Goal: Transaction & Acquisition: Purchase product/service

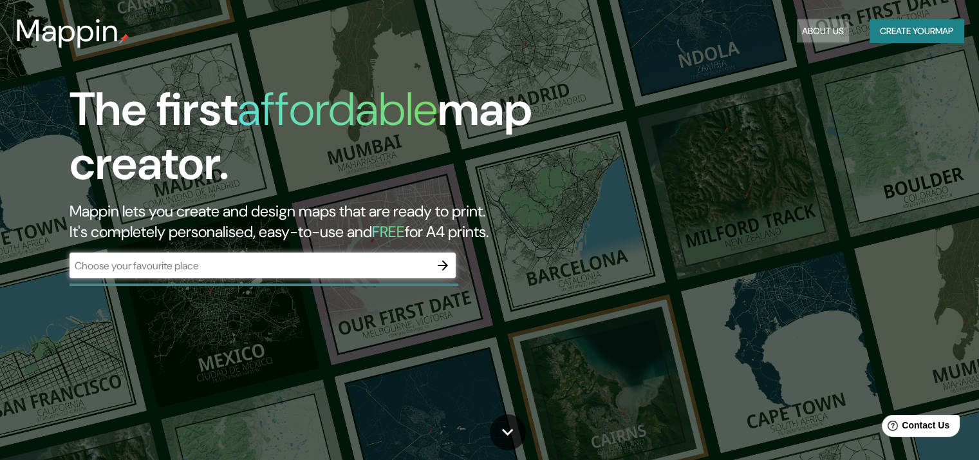
click at [824, 24] on button "About Us" at bounding box center [823, 31] width 52 height 24
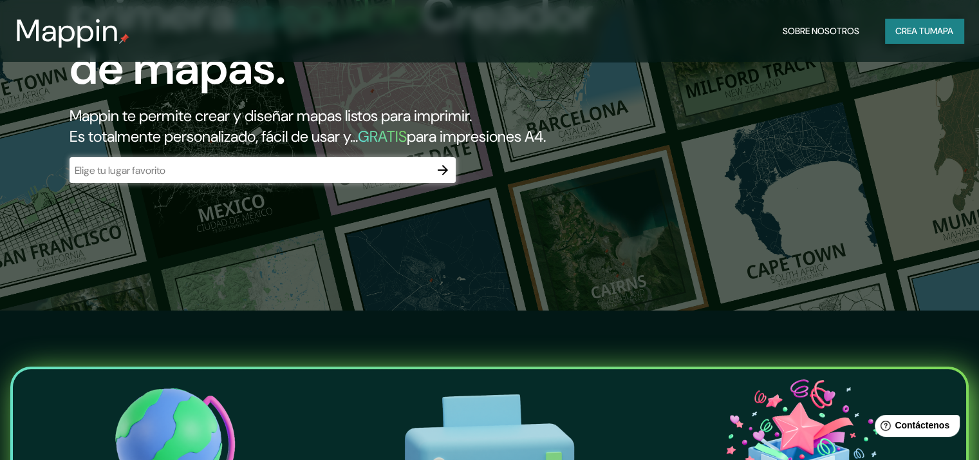
scroll to position [129, 0]
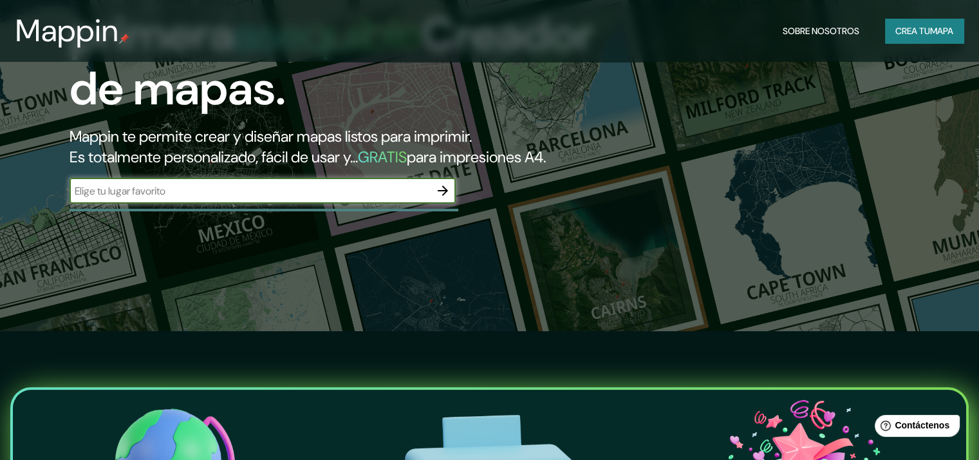
click at [362, 198] on input "text" at bounding box center [250, 190] width 360 height 15
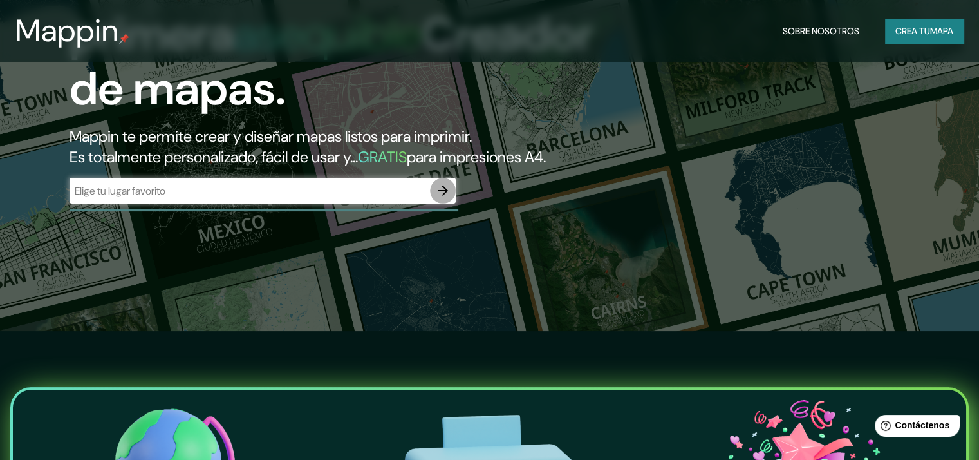
click at [448, 198] on icon "button" at bounding box center [442, 190] width 15 height 15
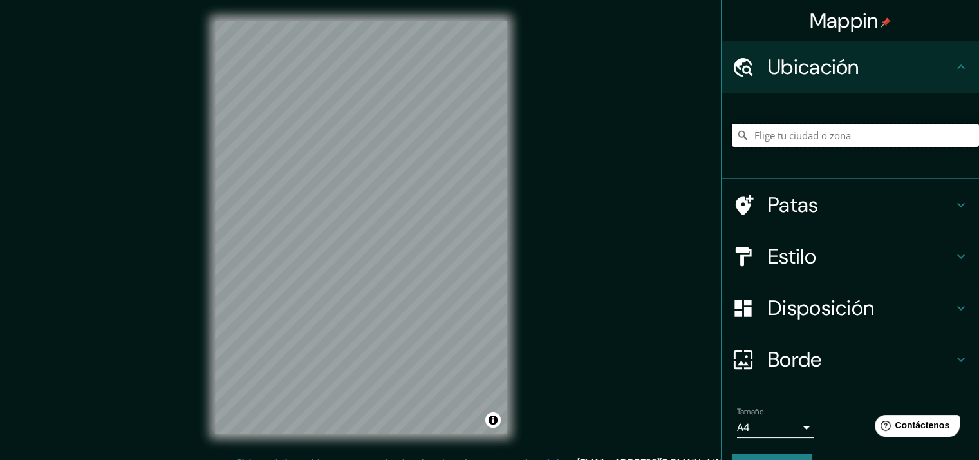
click at [763, 134] on input "Elige tu ciudad o zona" at bounding box center [855, 135] width 247 height 23
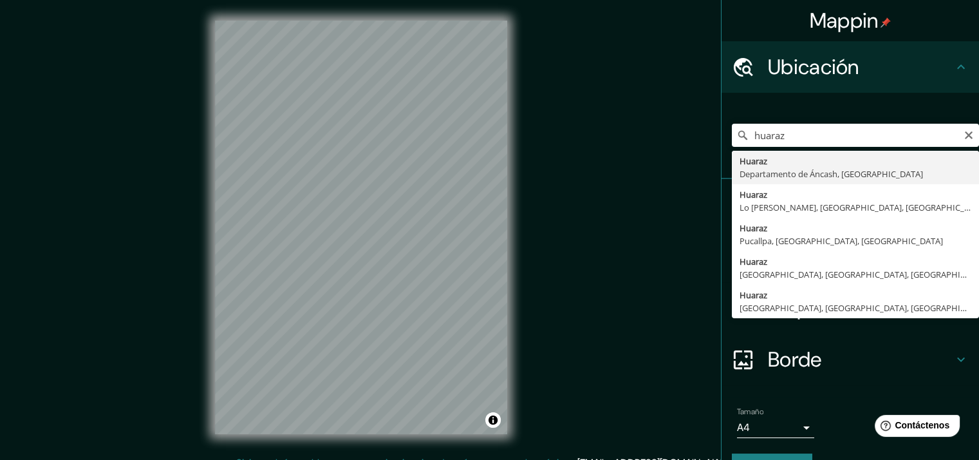
type input "Huaraz, [GEOGRAPHIC_DATA], [GEOGRAPHIC_DATA]"
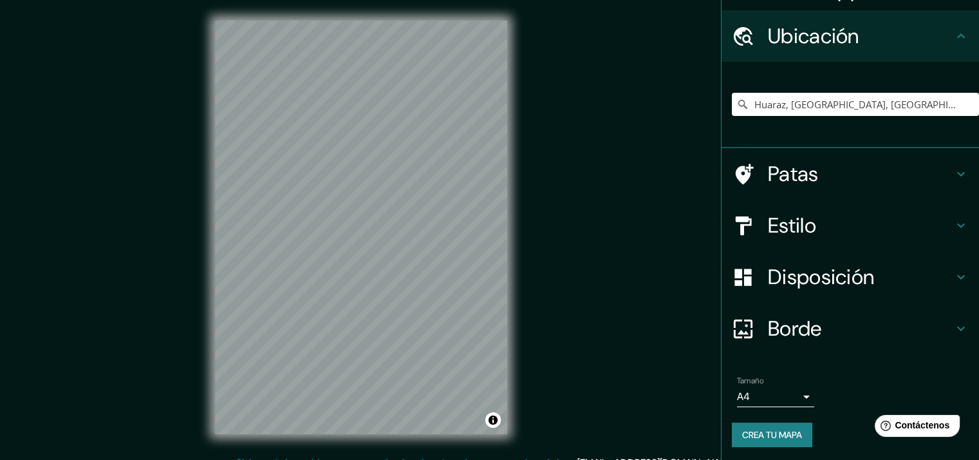
scroll to position [33, 0]
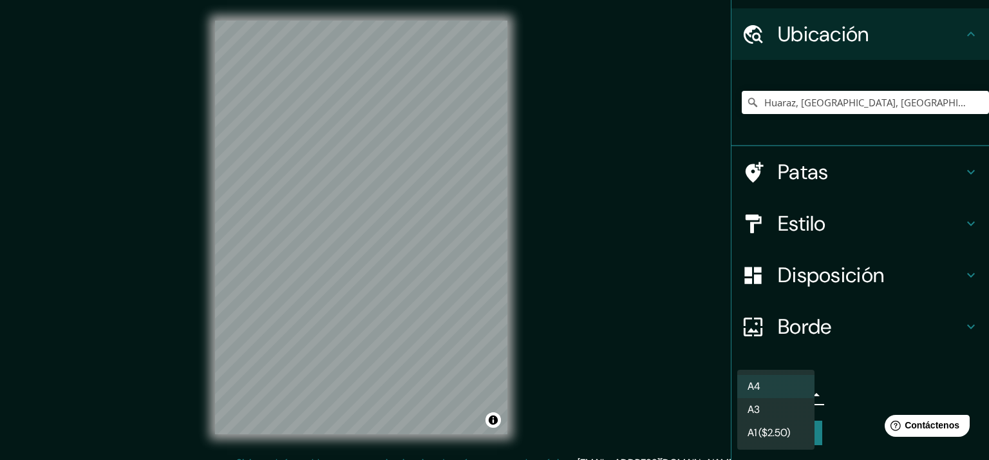
click at [793, 393] on body "Mappin Ubicación Huaraz, [GEOGRAPHIC_DATA], [GEOGRAPHIC_DATA] Patas Estilo Disp…" at bounding box center [494, 230] width 989 height 460
click at [770, 410] on li "A3" at bounding box center [775, 410] width 77 height 24
type input "a4"
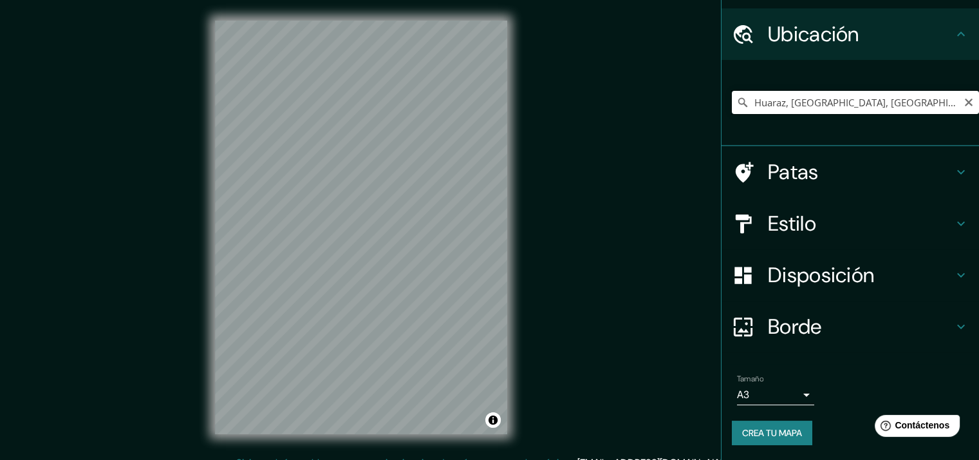
drag, startPoint x: 929, startPoint y: 104, endPoint x: 712, endPoint y: 104, distance: 216.9
click at [721, 104] on div "Huaraz, [GEOGRAPHIC_DATA], [GEOGRAPHIC_DATA]" at bounding box center [849, 103] width 257 height 86
click at [626, 176] on div "Mappin Ubicación huaraz [GEOGRAPHIC_DATA] [GEOGRAPHIC_DATA], [GEOGRAPHIC_DATA] …" at bounding box center [489, 238] width 979 height 476
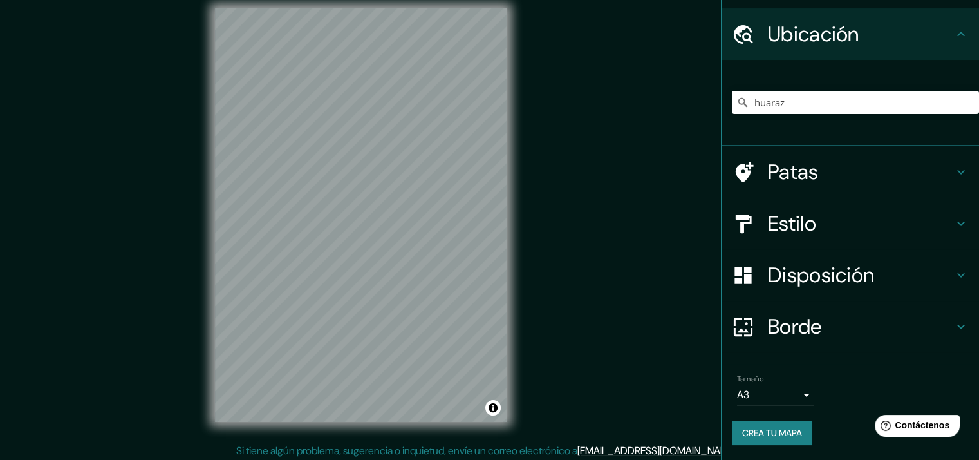
scroll to position [15, 0]
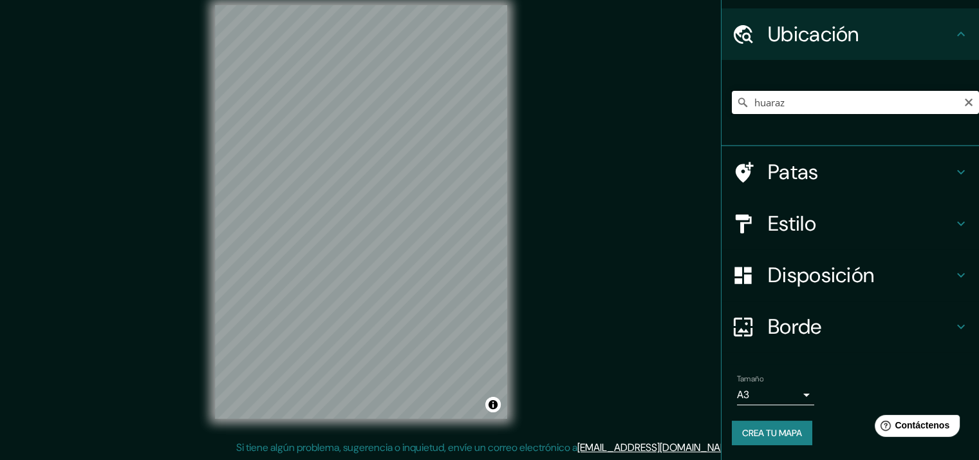
click at [810, 97] on input "huaraz" at bounding box center [855, 102] width 247 height 23
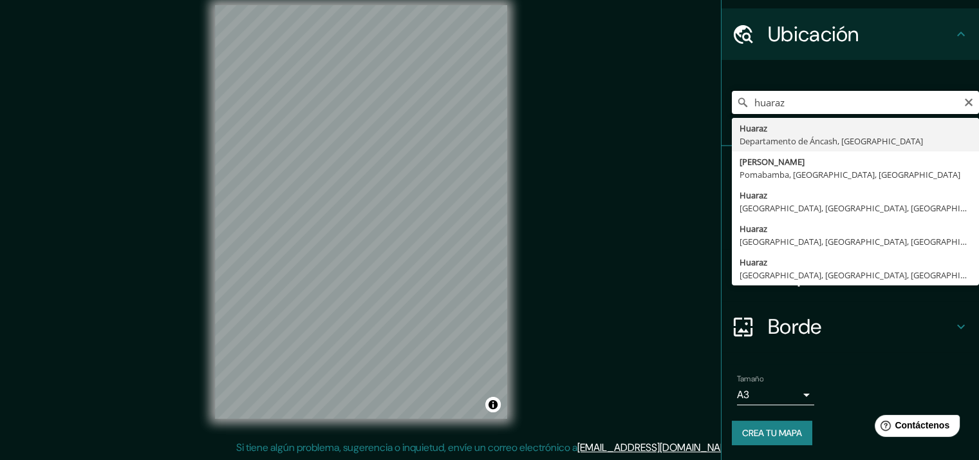
type input "Huaraz, [GEOGRAPHIC_DATA], [GEOGRAPHIC_DATA]"
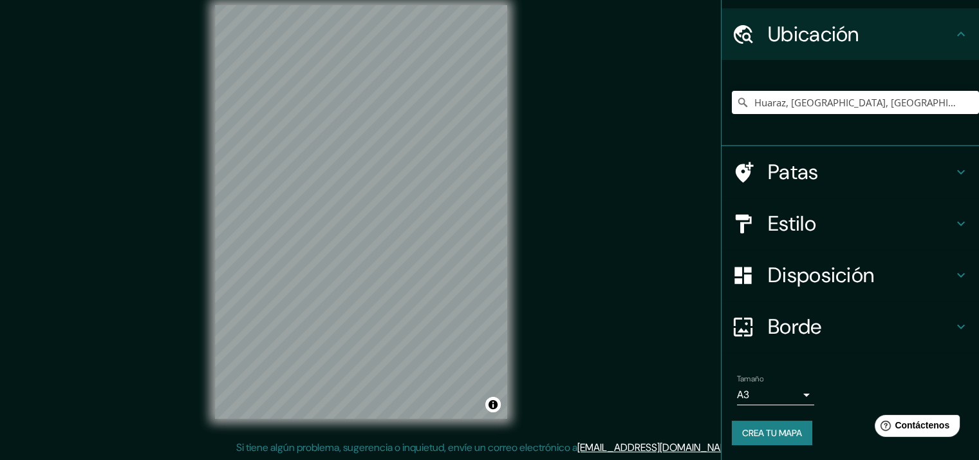
click at [880, 172] on h4 "Patas" at bounding box center [860, 172] width 185 height 26
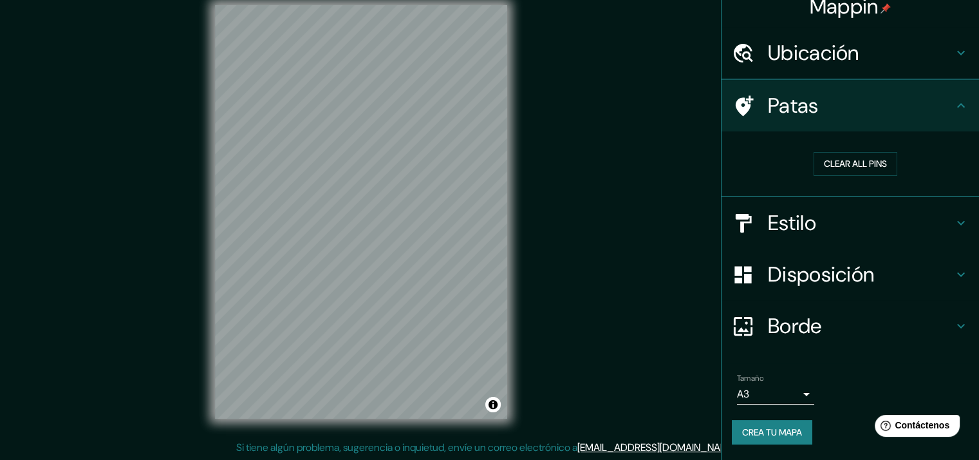
scroll to position [13, 0]
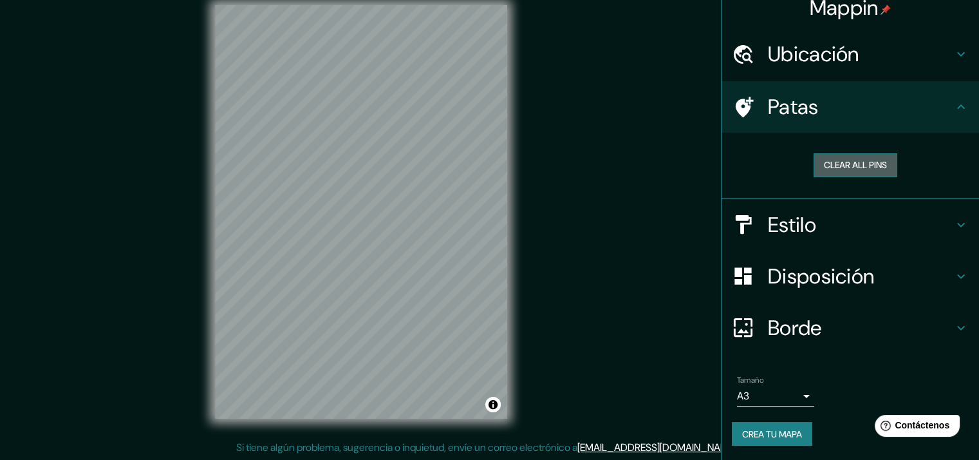
click at [839, 167] on button "Clear all pins" at bounding box center [855, 165] width 84 height 24
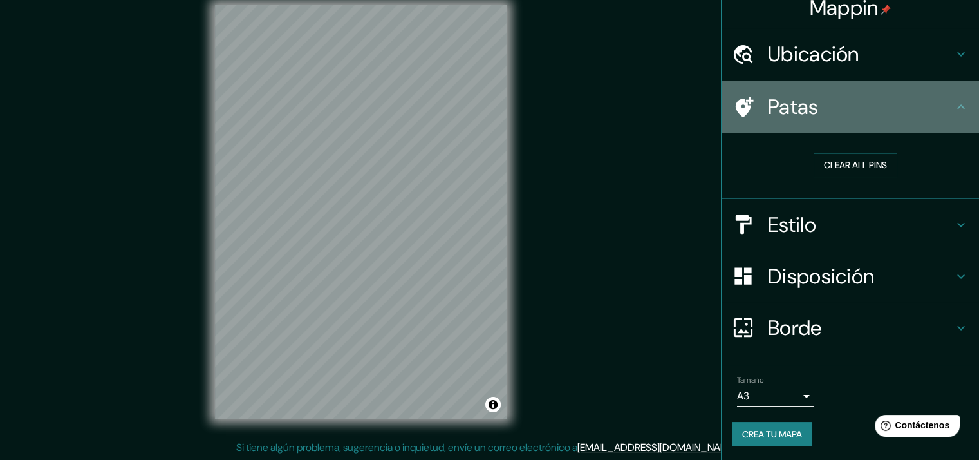
click at [959, 100] on div "Patas" at bounding box center [849, 106] width 257 height 51
click at [801, 113] on font "Patas" at bounding box center [793, 106] width 51 height 27
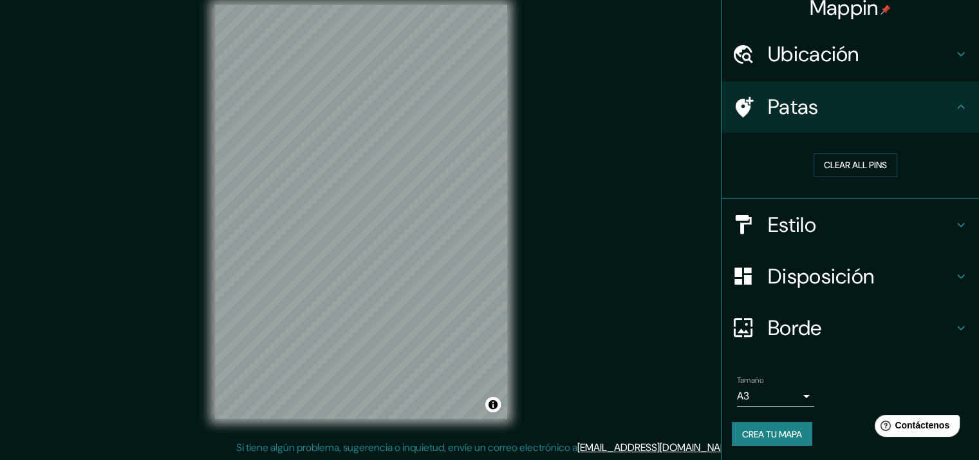
click at [953, 107] on icon at bounding box center [960, 106] width 15 height 15
click at [897, 175] on div "Clear all pins" at bounding box center [855, 165] width 227 height 24
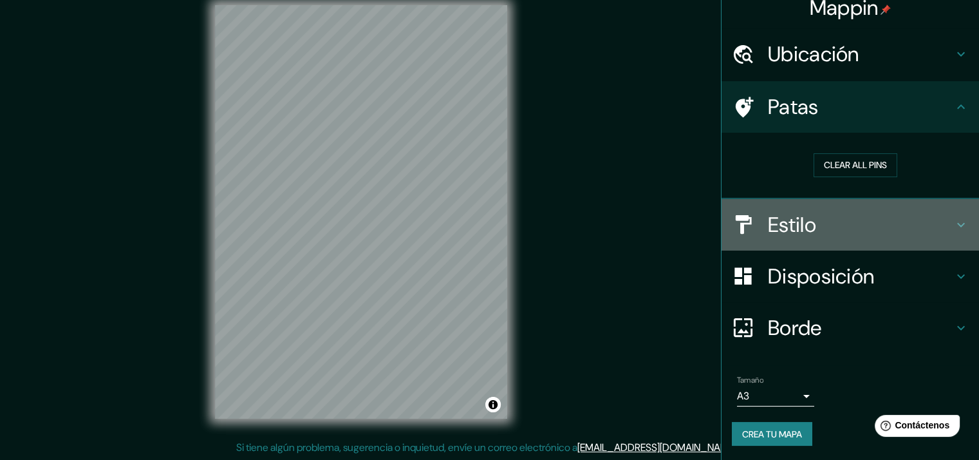
click at [953, 218] on icon at bounding box center [960, 224] width 15 height 15
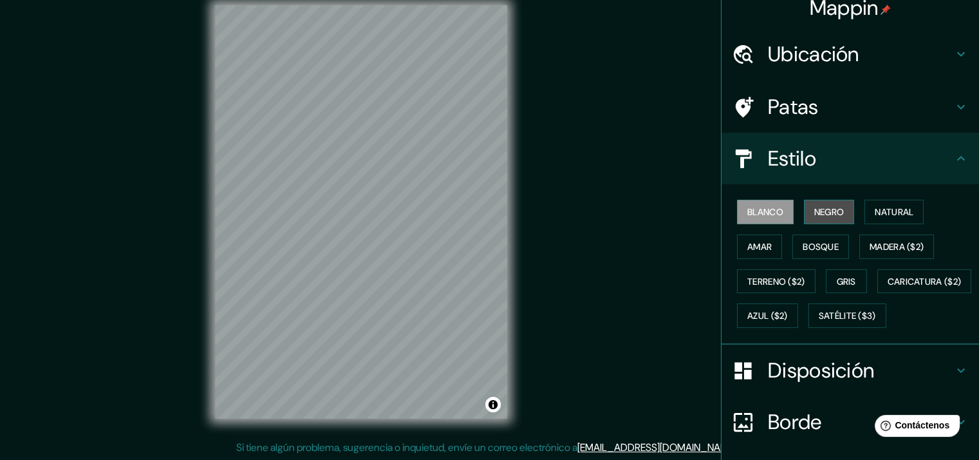
click at [826, 206] on font "Negro" at bounding box center [829, 212] width 30 height 12
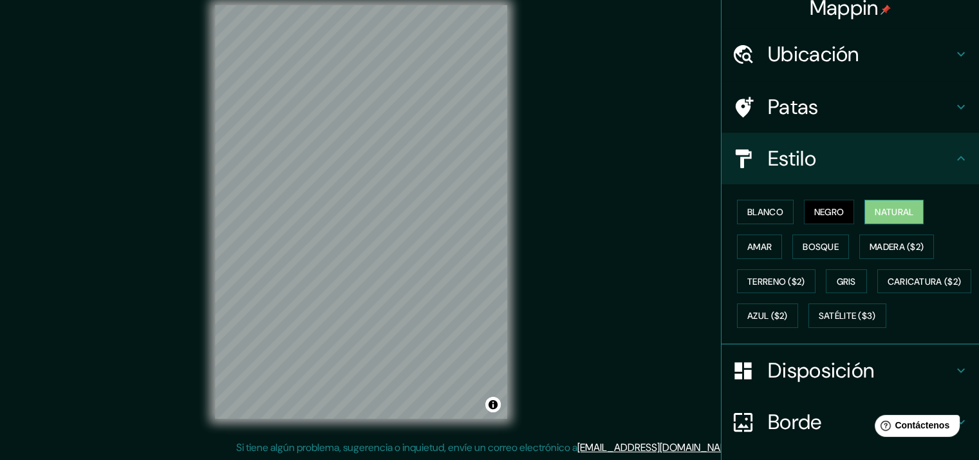
click at [883, 212] on font "Natural" at bounding box center [894, 212] width 39 height 12
click at [753, 246] on font "Amar" at bounding box center [759, 247] width 24 height 12
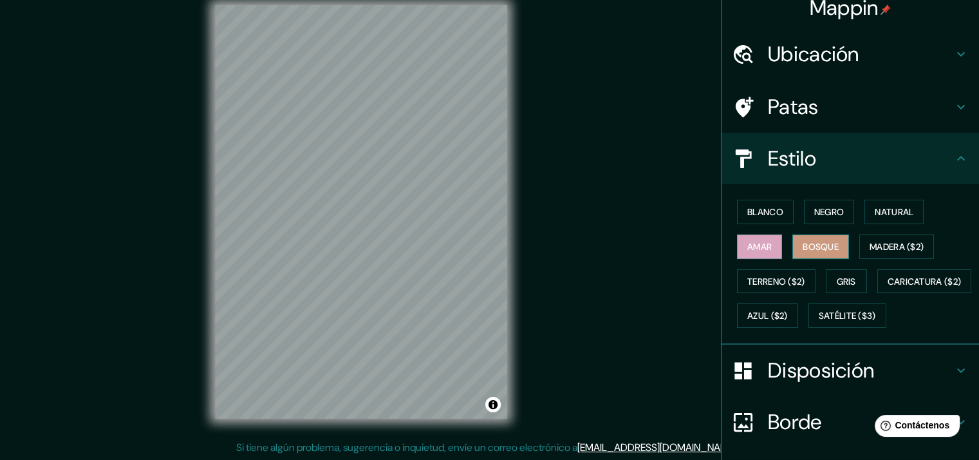
click at [815, 246] on font "Bosque" at bounding box center [821, 247] width 36 height 12
click at [870, 246] on font "Madera ($2)" at bounding box center [896, 247] width 54 height 12
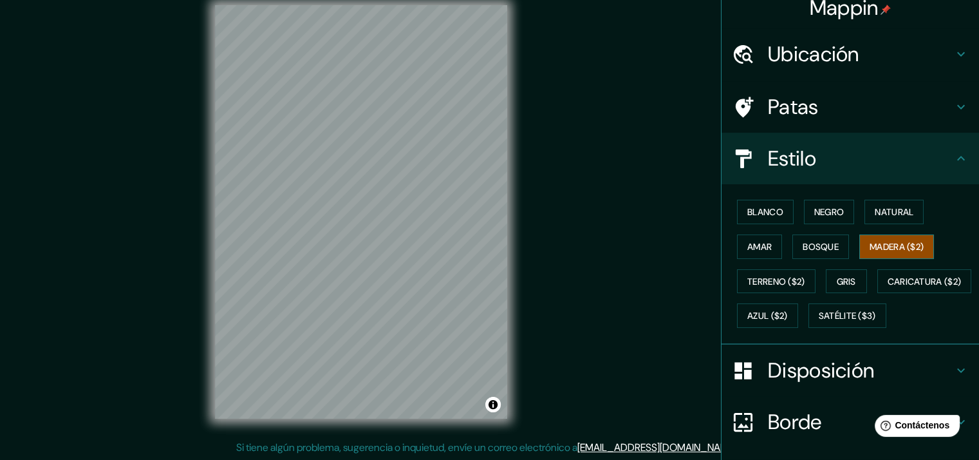
click at [882, 250] on font "Madera ($2)" at bounding box center [896, 247] width 54 height 12
click at [765, 212] on font "Blanco" at bounding box center [765, 212] width 36 height 12
click at [879, 243] on font "Madera ($2)" at bounding box center [896, 247] width 54 height 12
click at [752, 210] on font "Blanco" at bounding box center [765, 212] width 36 height 12
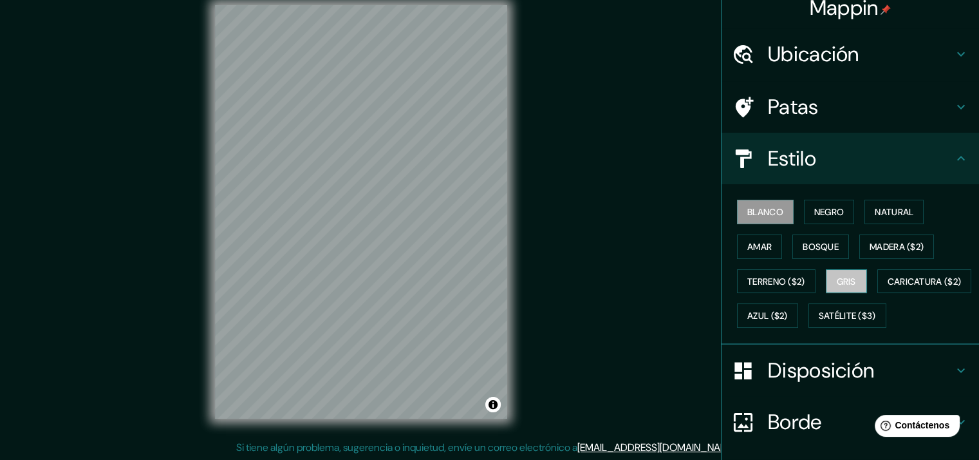
click at [850, 281] on font "Gris" at bounding box center [846, 281] width 19 height 12
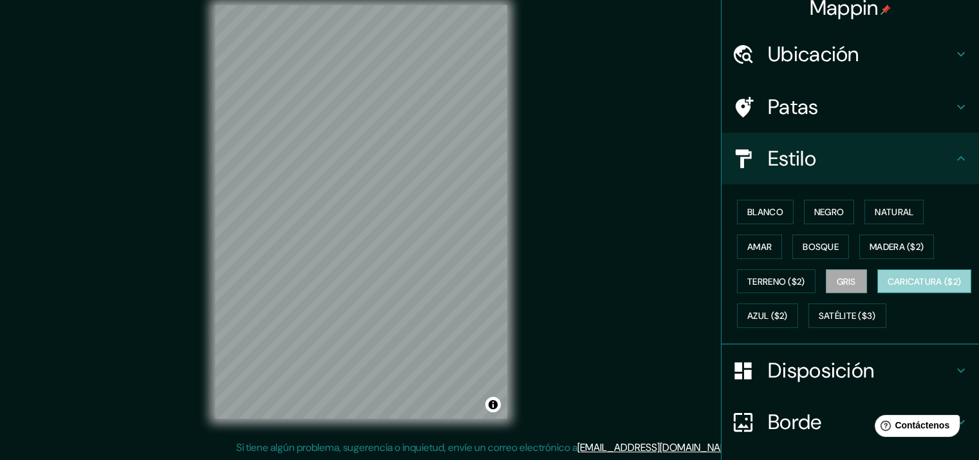
click at [888, 287] on font "Caricatura ($2)" at bounding box center [925, 281] width 74 height 12
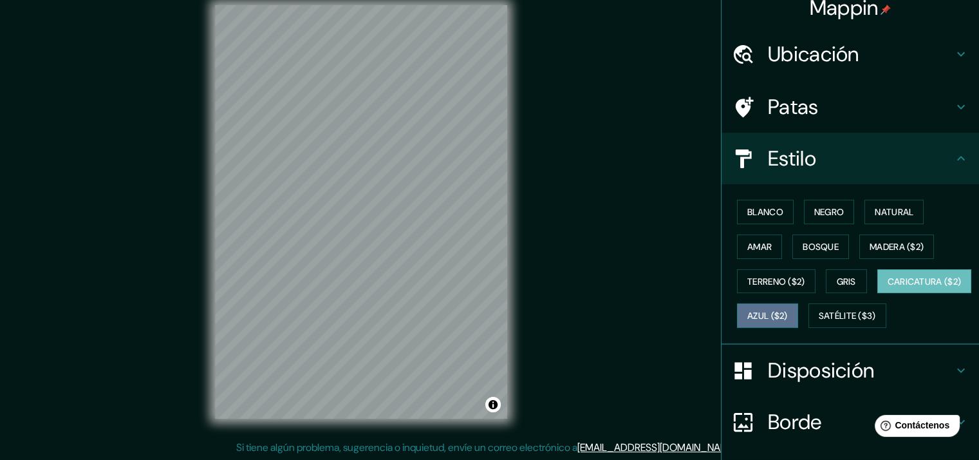
click at [788, 310] on font "Azul ($2)" at bounding box center [767, 316] width 41 height 12
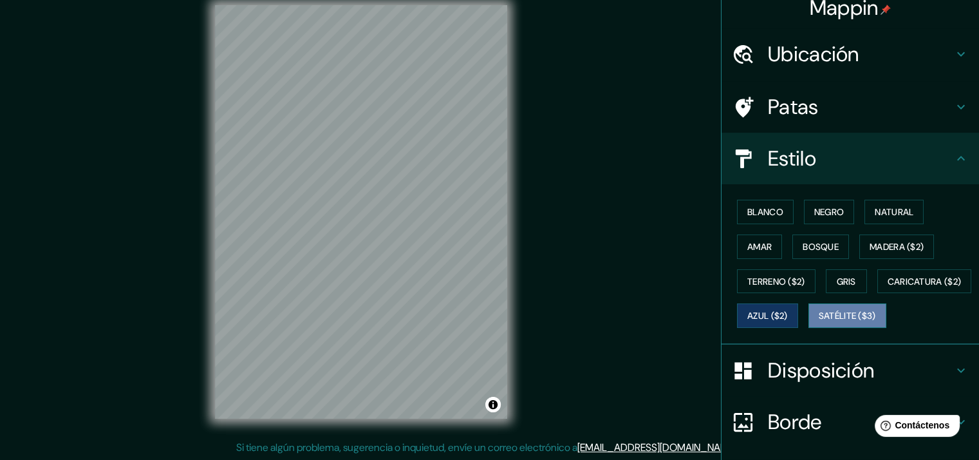
click at [819, 322] on font "Satélite ($3)" at bounding box center [847, 316] width 57 height 12
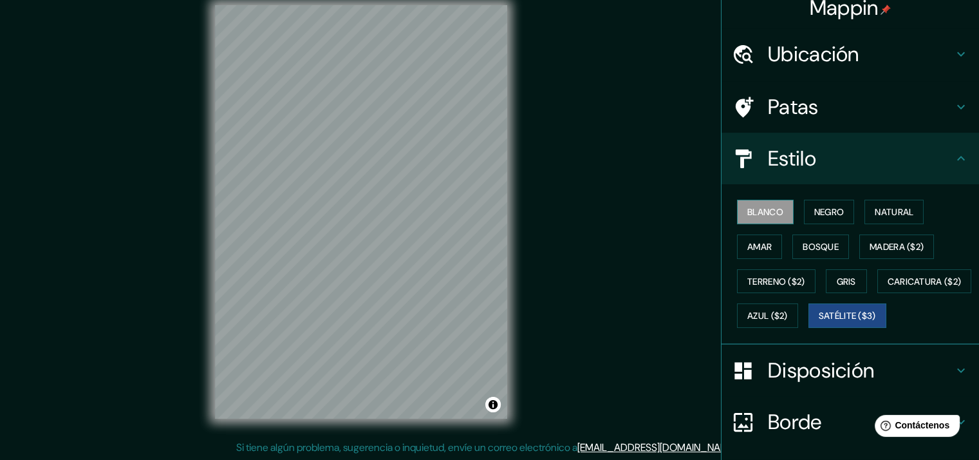
click at [747, 213] on font "Blanco" at bounding box center [765, 212] width 36 height 12
click at [828, 212] on font "Negro" at bounding box center [829, 212] width 30 height 12
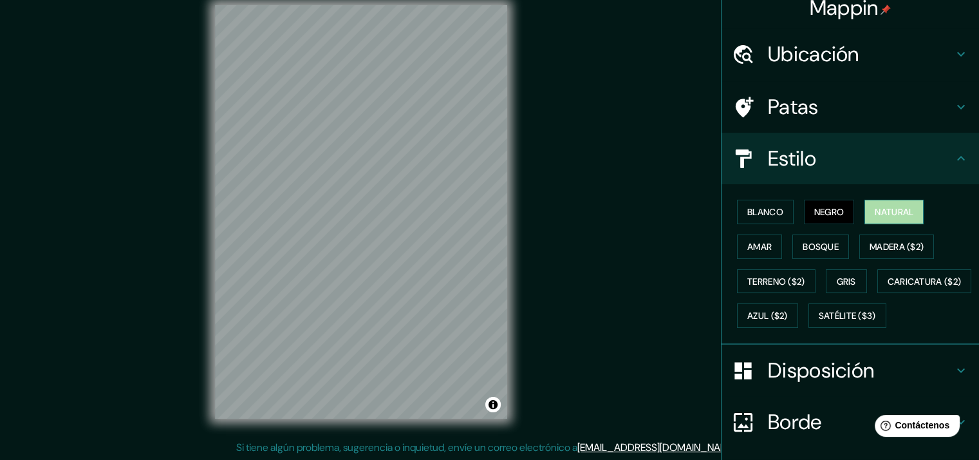
click at [880, 214] on font "Natural" at bounding box center [894, 212] width 39 height 12
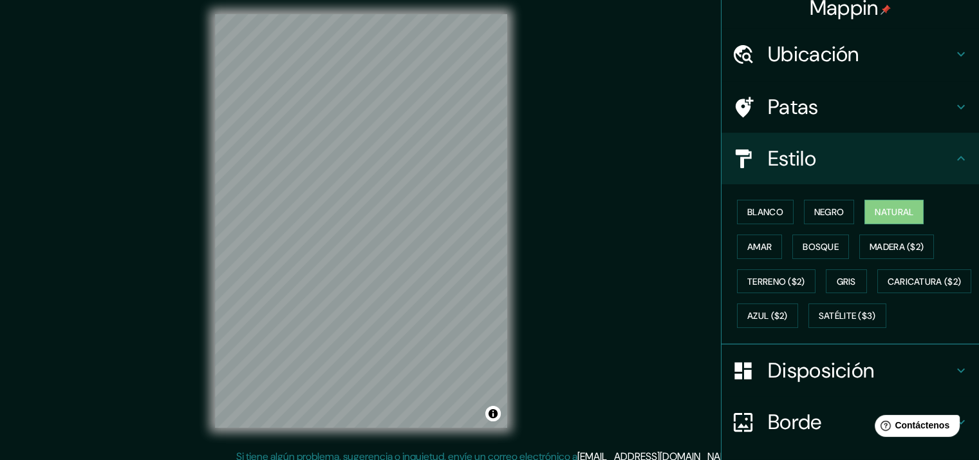
scroll to position [15, 0]
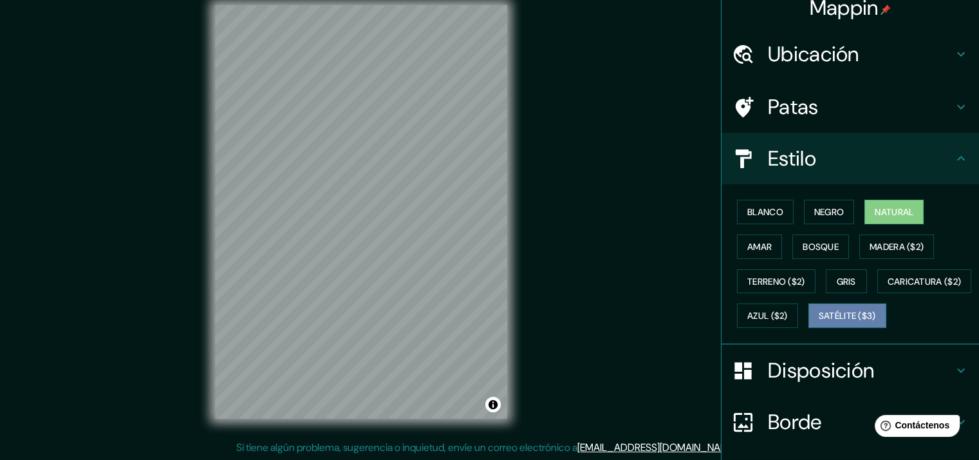
click at [819, 322] on font "Satélite ($3)" at bounding box center [847, 316] width 57 height 12
click at [878, 210] on font "Natural" at bounding box center [894, 212] width 39 height 12
drag, startPoint x: 767, startPoint y: 352, endPoint x: 819, endPoint y: 299, distance: 74.2
click at [819, 322] on font "Satélite ($3)" at bounding box center [847, 316] width 57 height 12
click at [866, 216] on button "Natural" at bounding box center [893, 212] width 59 height 24
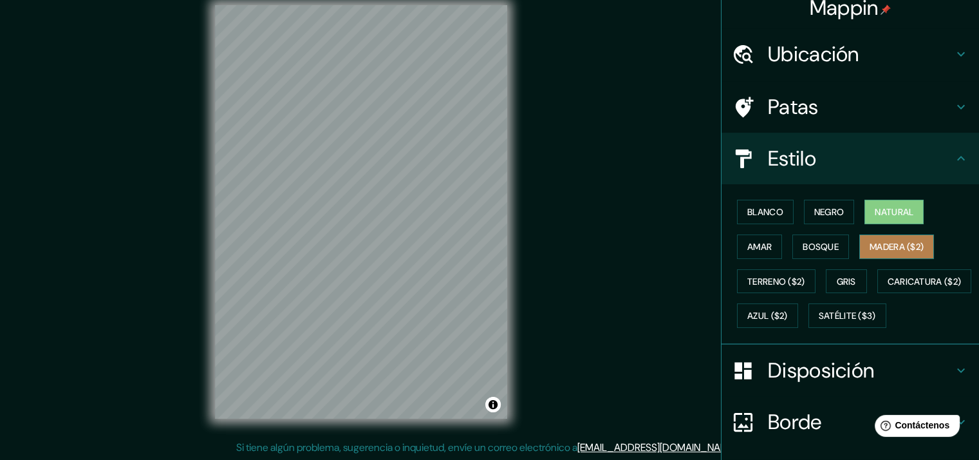
click at [892, 251] on font "Madera ($2)" at bounding box center [896, 246] width 54 height 17
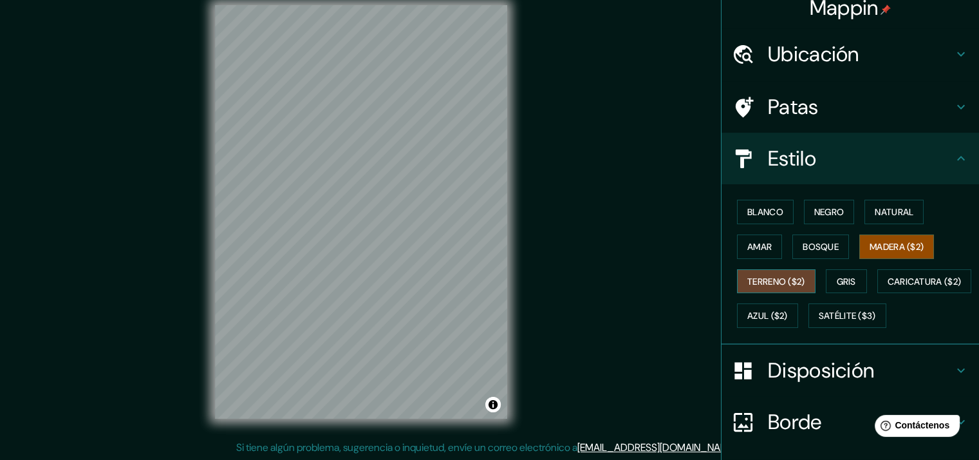
click at [747, 278] on font "Terreno ($2)" at bounding box center [776, 281] width 58 height 12
click at [828, 277] on button "Gris" at bounding box center [846, 281] width 41 height 24
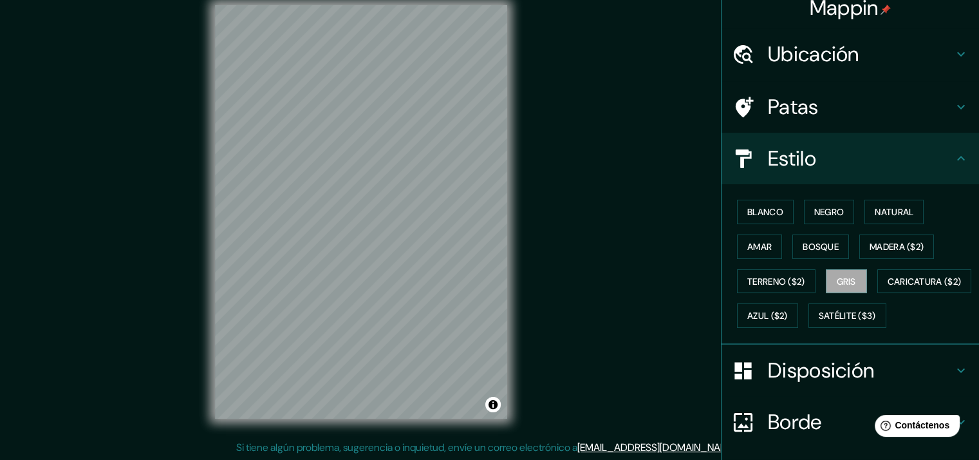
click at [209, 262] on div "© Mapbox © OpenStreetMap Improve this map" at bounding box center [360, 212] width 333 height 455
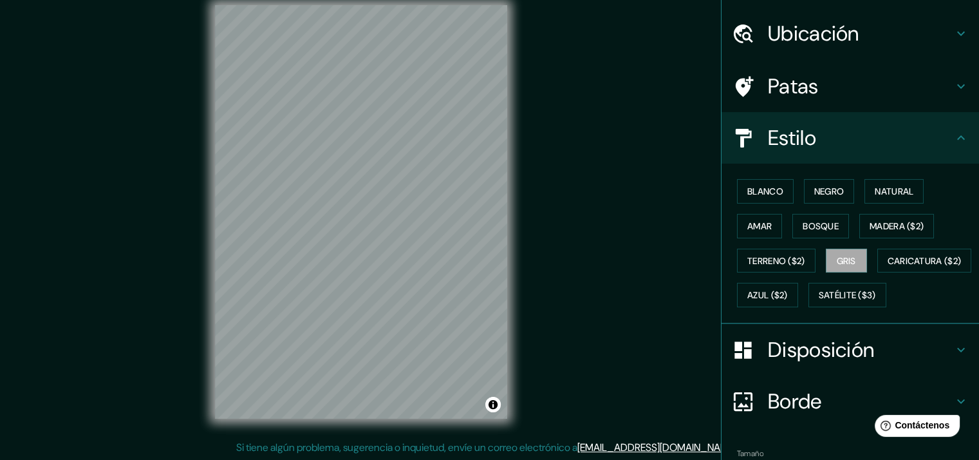
scroll to position [0, 0]
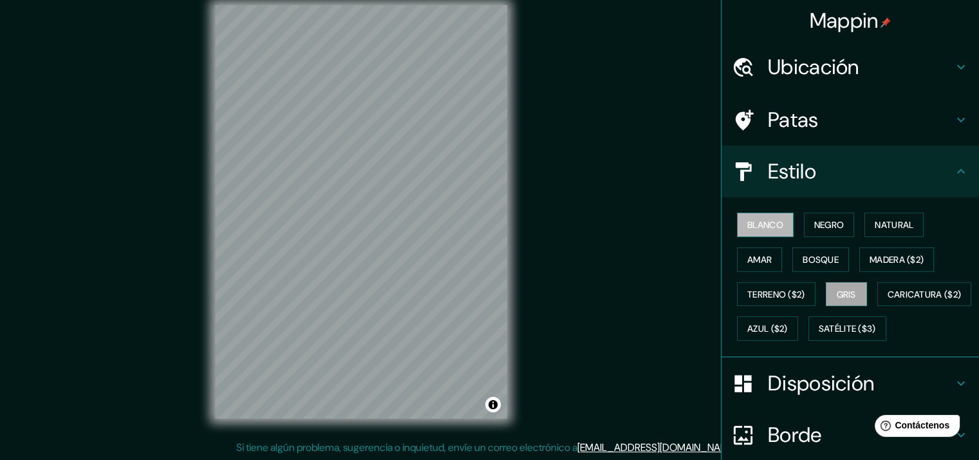
click at [747, 231] on font "Blanco" at bounding box center [765, 224] width 36 height 17
click at [814, 227] on font "Negro" at bounding box center [829, 225] width 30 height 12
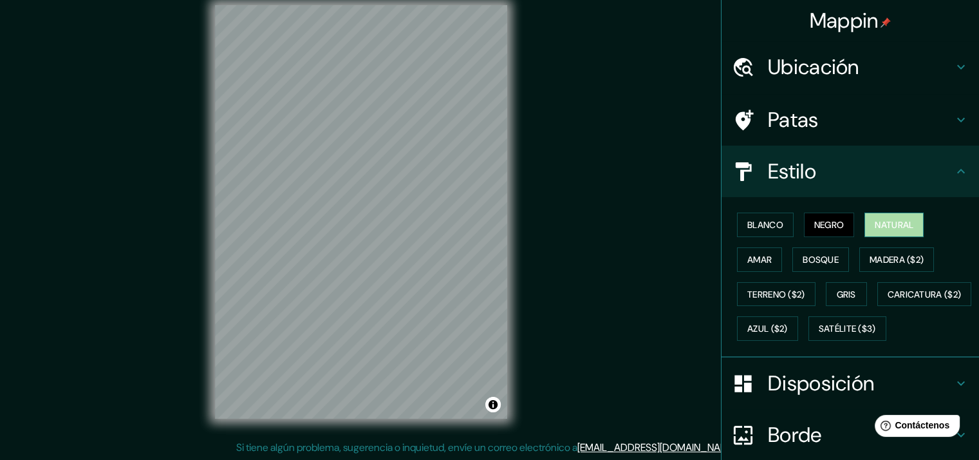
click at [904, 227] on font "Natural" at bounding box center [894, 225] width 39 height 12
click at [816, 229] on font "Negro" at bounding box center [829, 225] width 30 height 12
click at [875, 230] on font "Natural" at bounding box center [894, 224] width 39 height 17
click at [373, 263] on div at bounding box center [374, 267] width 10 height 10
click at [355, 244] on div at bounding box center [354, 242] width 10 height 10
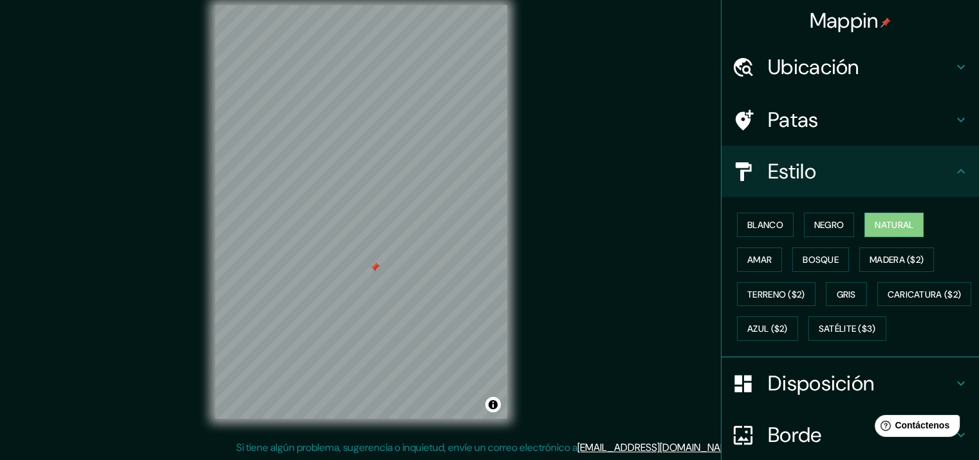
click at [373, 268] on div at bounding box center [374, 267] width 10 height 10
click at [172, 269] on div "Mappin Ubicación [GEOGRAPHIC_DATA], [GEOGRAPHIC_DATA], [GEOGRAPHIC_DATA] [GEOGR…" at bounding box center [489, 223] width 979 height 476
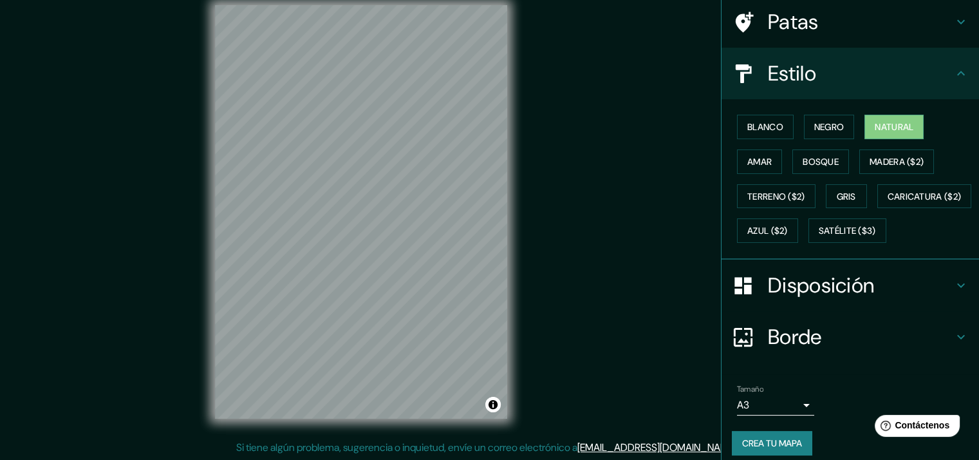
scroll to position [140, 0]
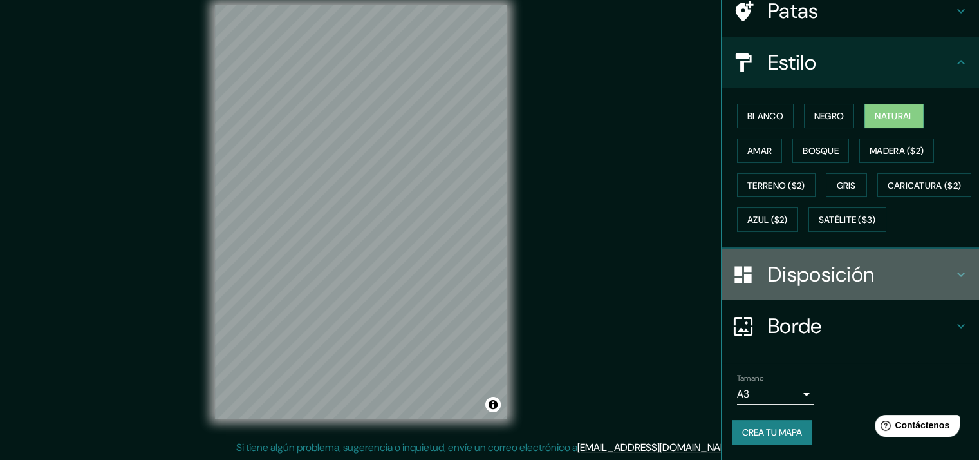
click at [885, 280] on h4 "Disposición" at bounding box center [860, 274] width 185 height 26
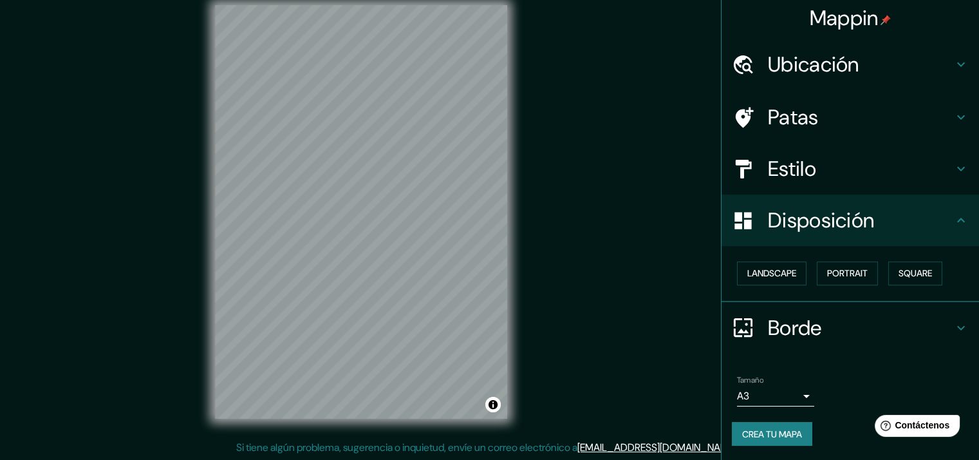
scroll to position [3, 0]
click at [763, 272] on font "Paisaje" at bounding box center [763, 273] width 32 height 12
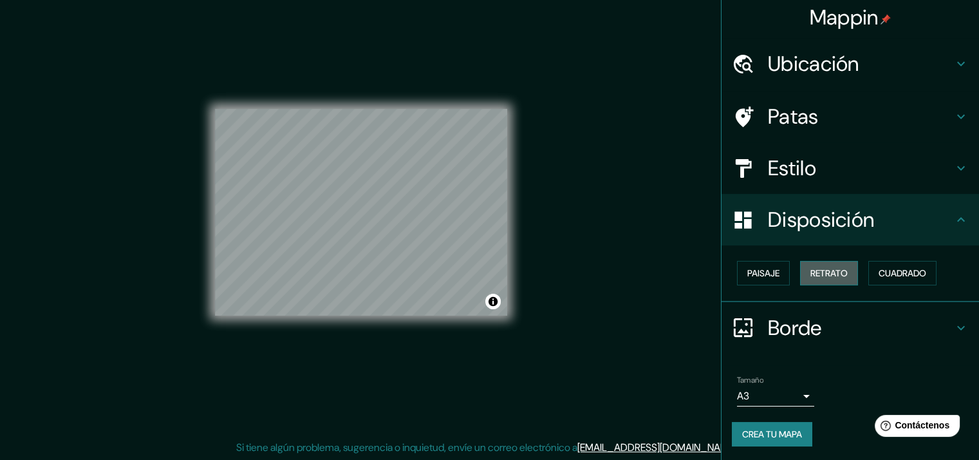
click at [818, 274] on font "Retrato" at bounding box center [828, 273] width 37 height 12
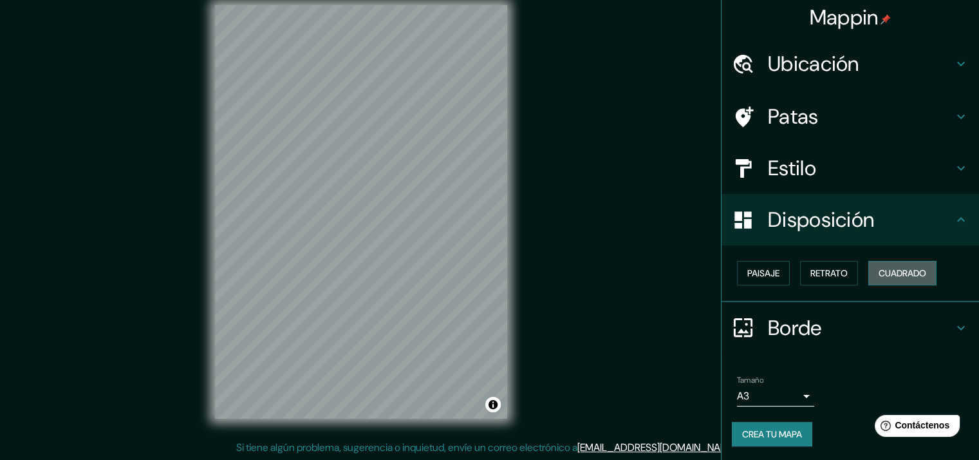
click at [892, 275] on font "Cuadrado" at bounding box center [902, 273] width 48 height 12
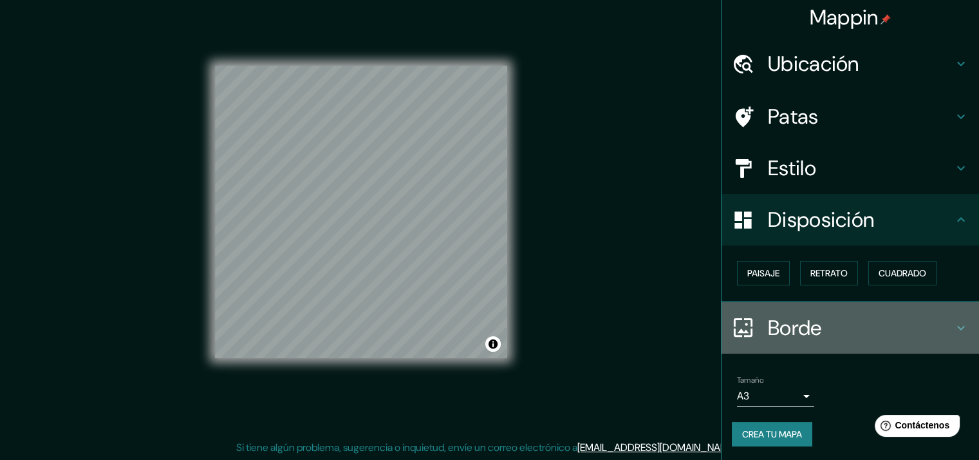
click at [741, 328] on icon at bounding box center [743, 327] width 19 height 19
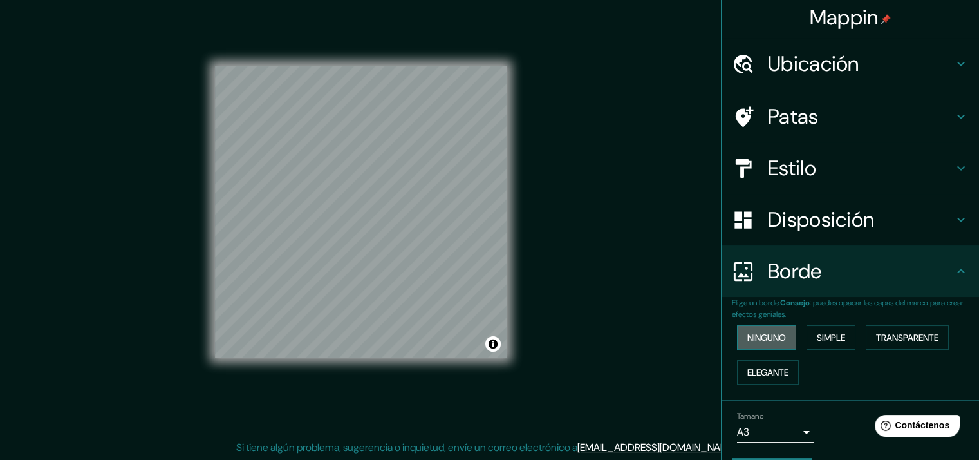
click at [767, 336] on font "Ninguno" at bounding box center [766, 337] width 39 height 12
click at [822, 337] on font "Simple" at bounding box center [831, 337] width 28 height 12
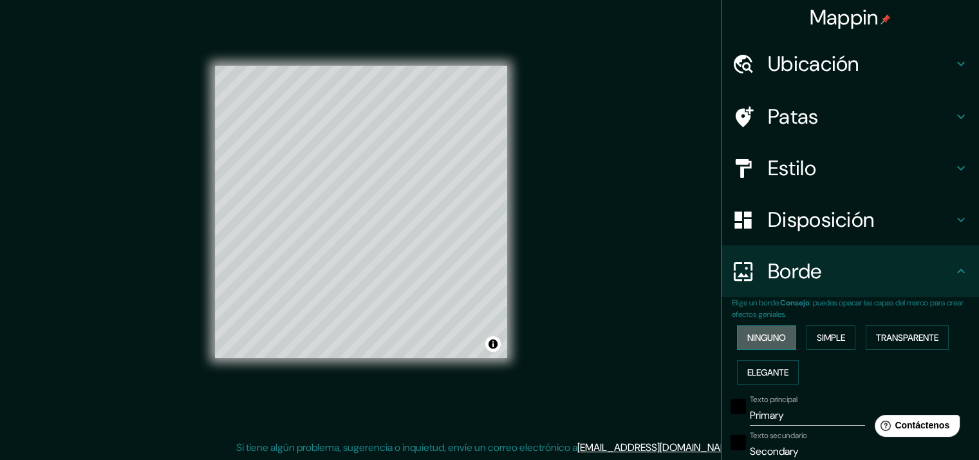
click at [759, 337] on font "Ninguno" at bounding box center [766, 337] width 39 height 12
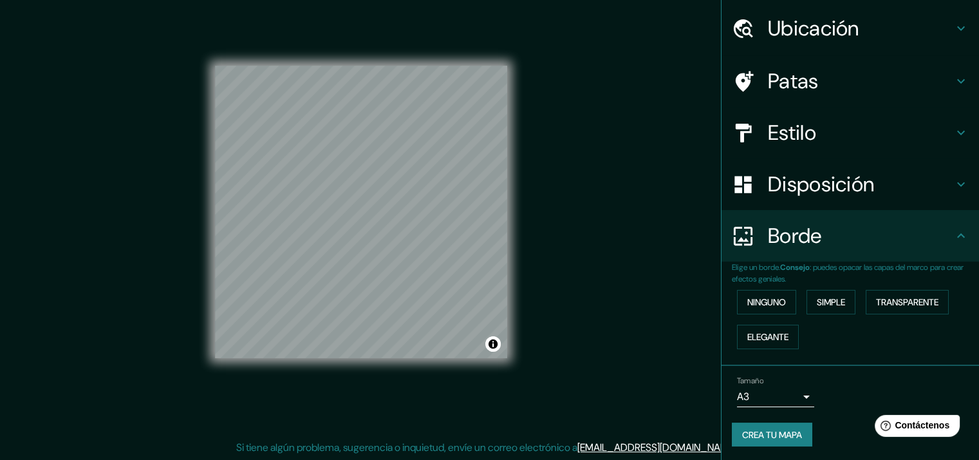
scroll to position [39, 0]
click at [767, 431] on font "Crea tu mapa" at bounding box center [772, 434] width 60 height 12
click at [755, 434] on font "Crea tu mapa" at bounding box center [772, 434] width 60 height 12
click at [746, 428] on font "Crea tu mapa" at bounding box center [772, 434] width 60 height 12
click at [763, 435] on font "Crea tu mapa" at bounding box center [772, 434] width 60 height 12
